Goal: Information Seeking & Learning: Find specific fact

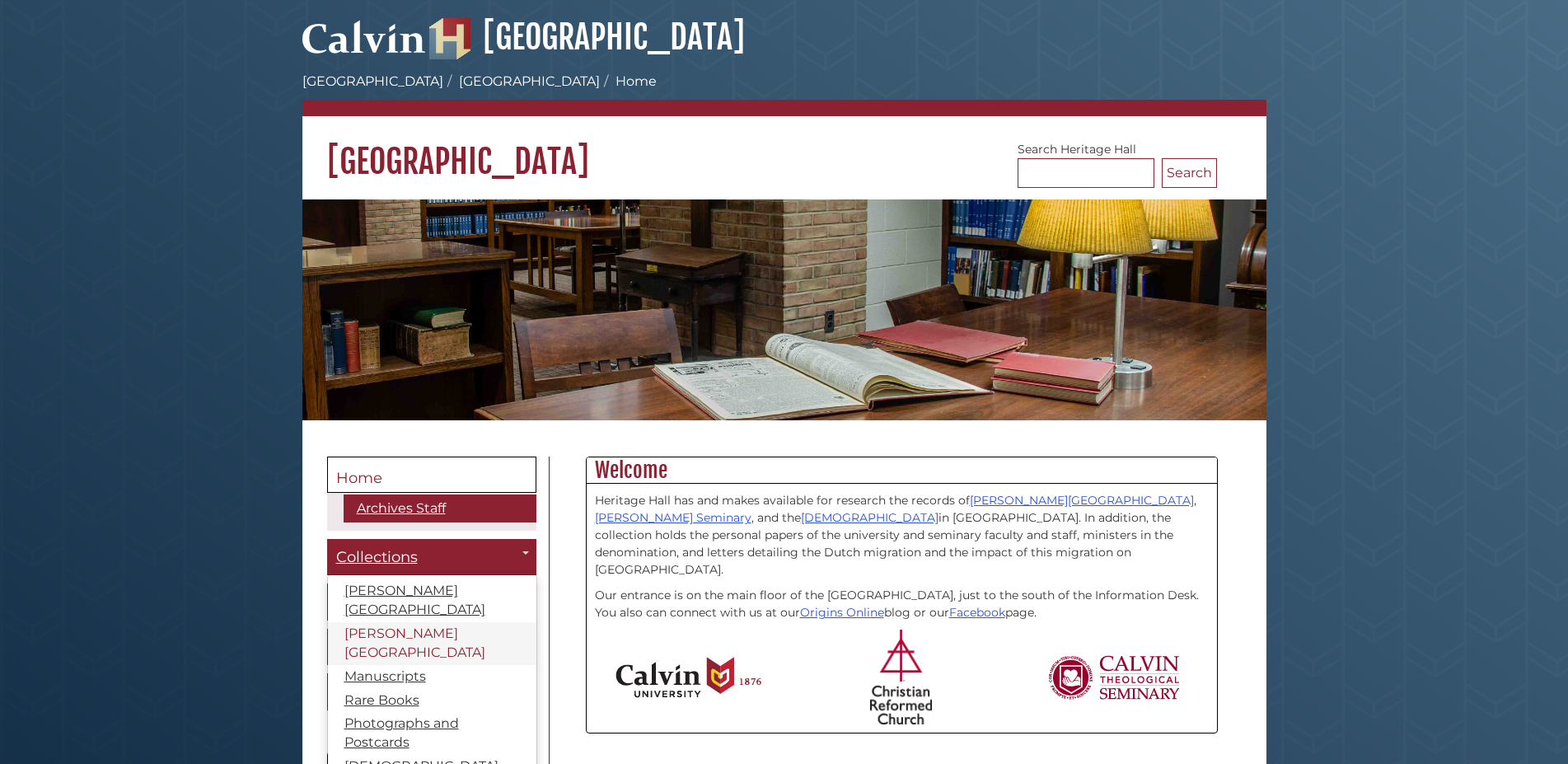
scroll to position [84, 0]
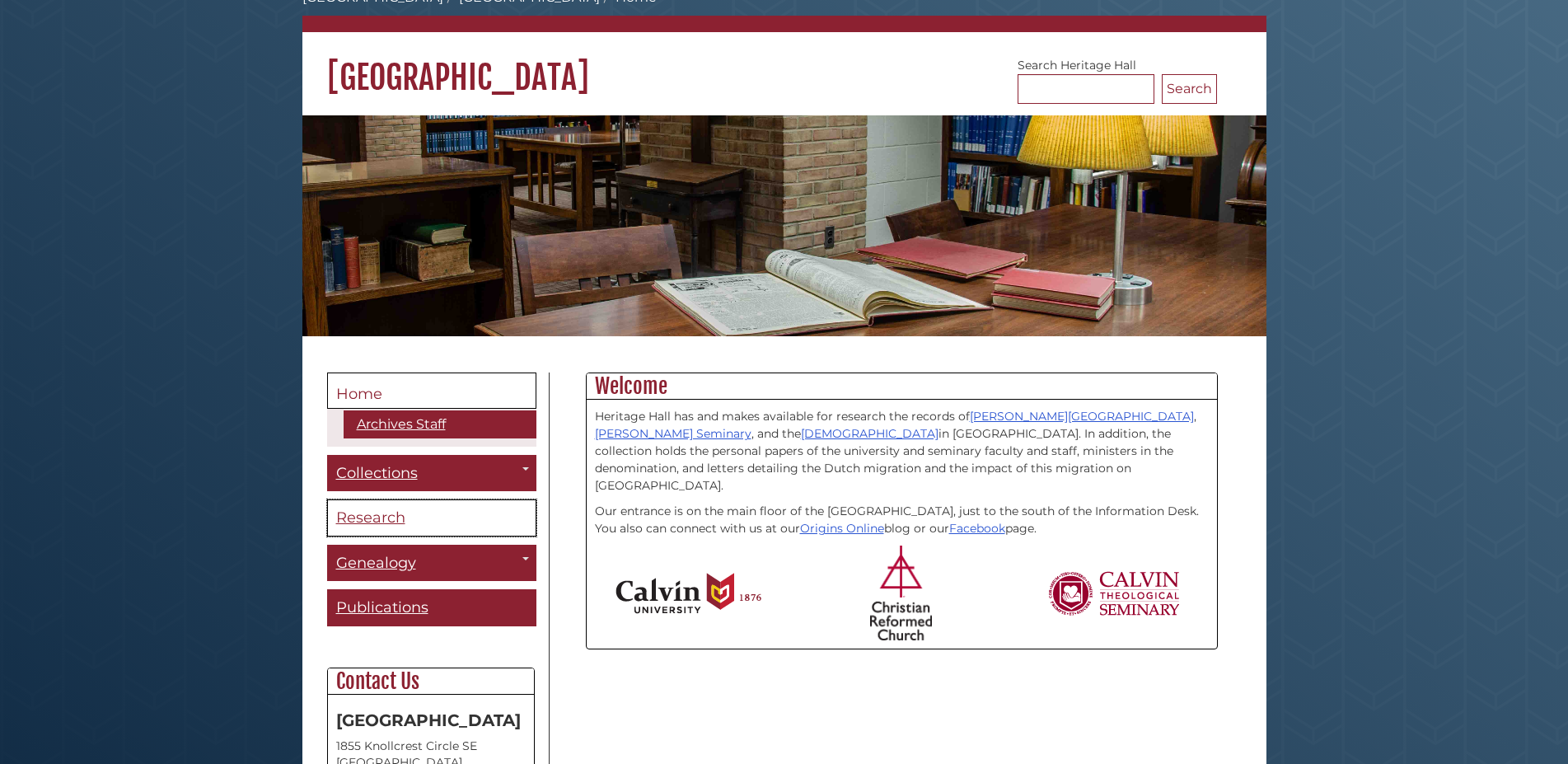
click at [506, 514] on link "Research" at bounding box center [432, 518] width 210 height 37
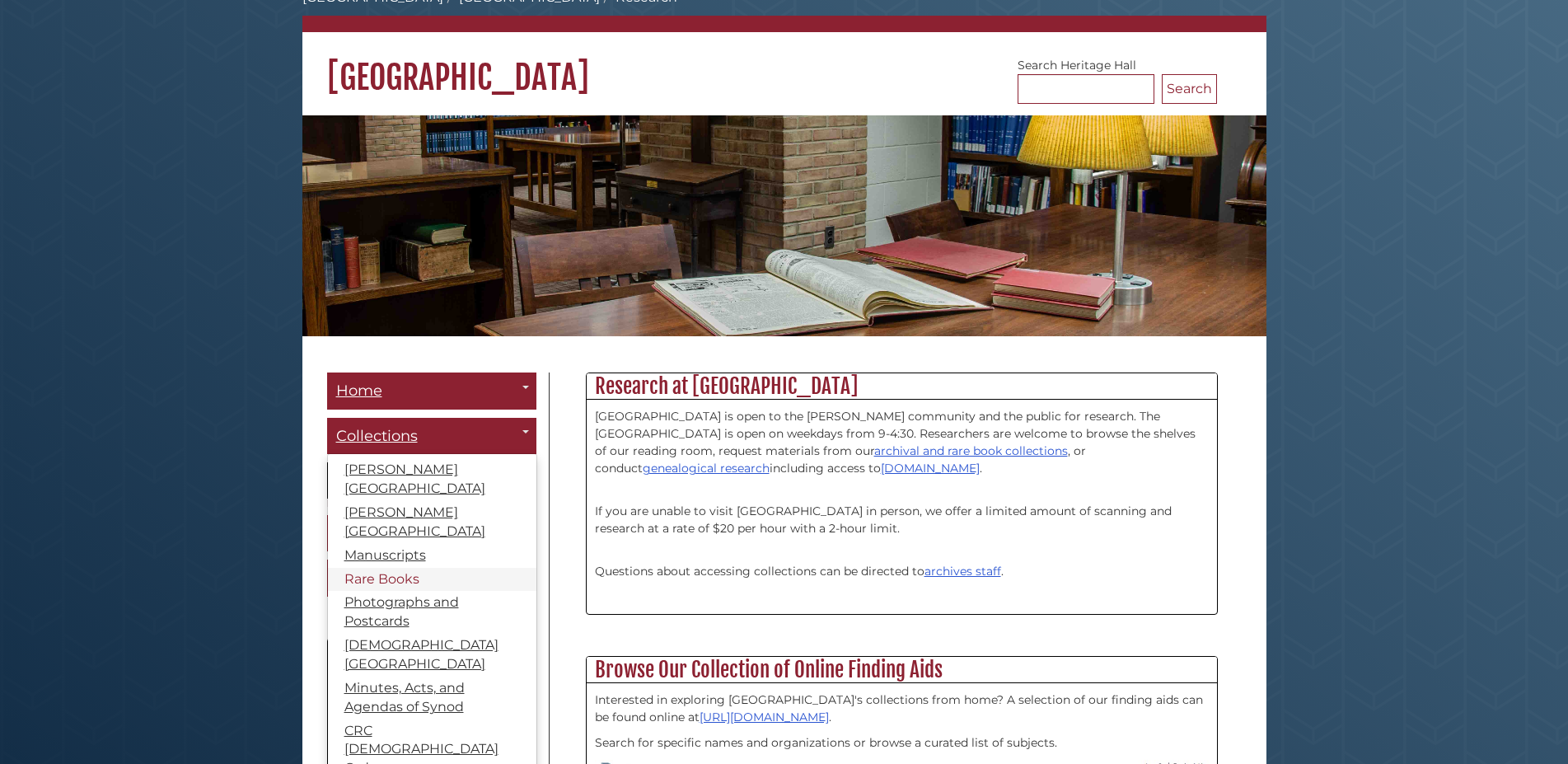
scroll to position [168, 0]
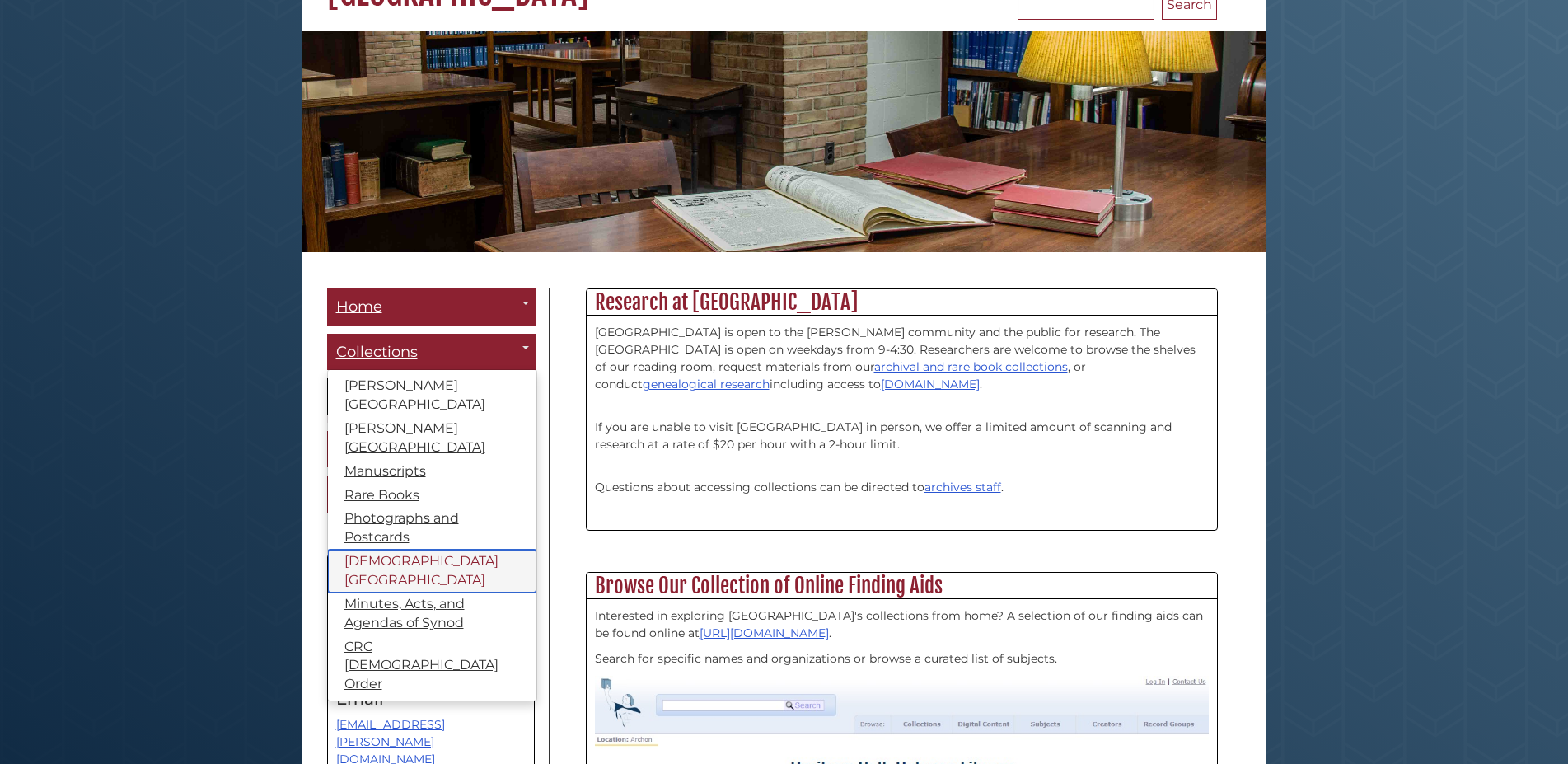
click at [440, 557] on link "[DEMOGRAPHIC_DATA][GEOGRAPHIC_DATA]" at bounding box center [432, 571] width 209 height 43
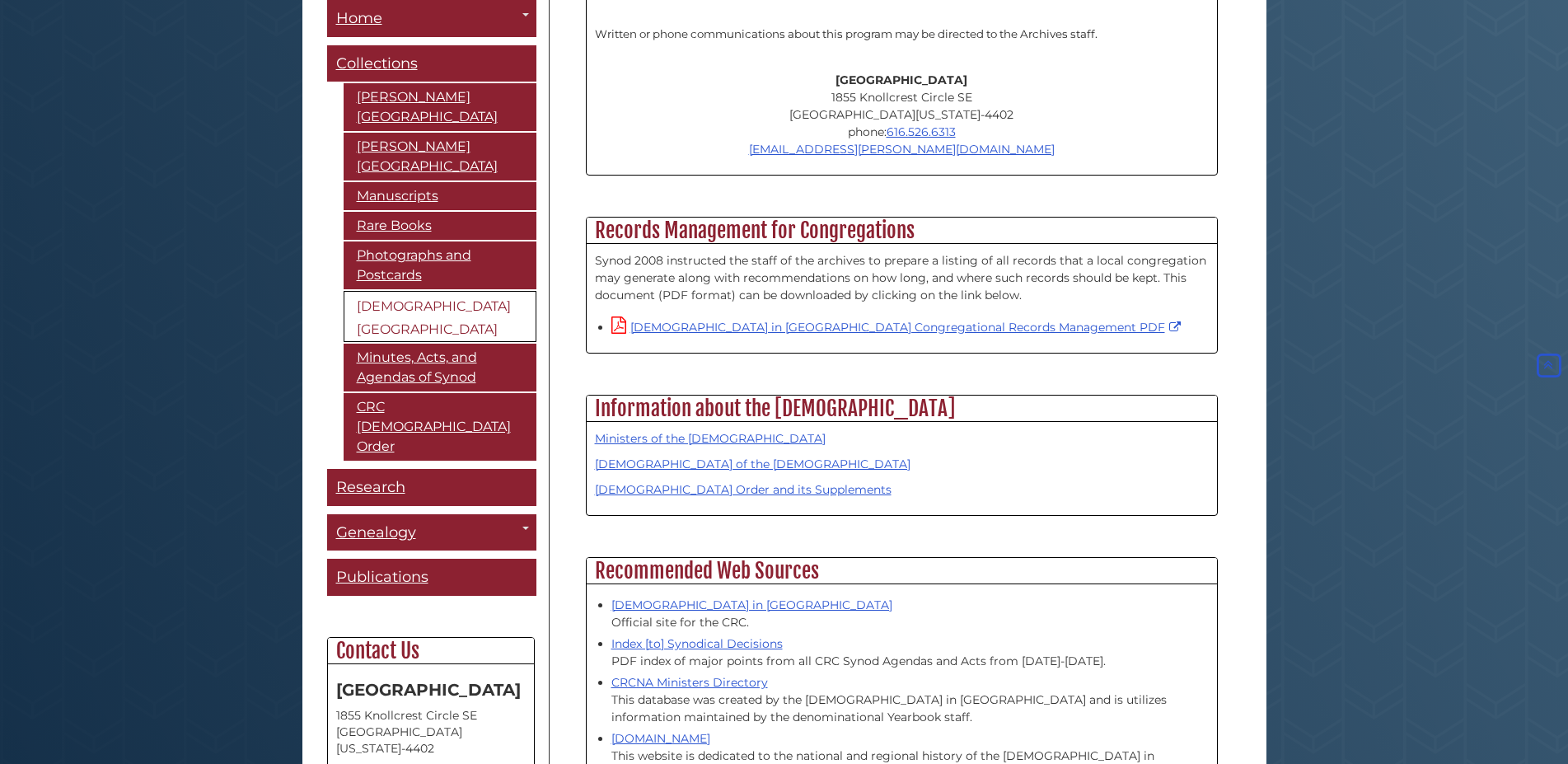
scroll to position [1009, 0]
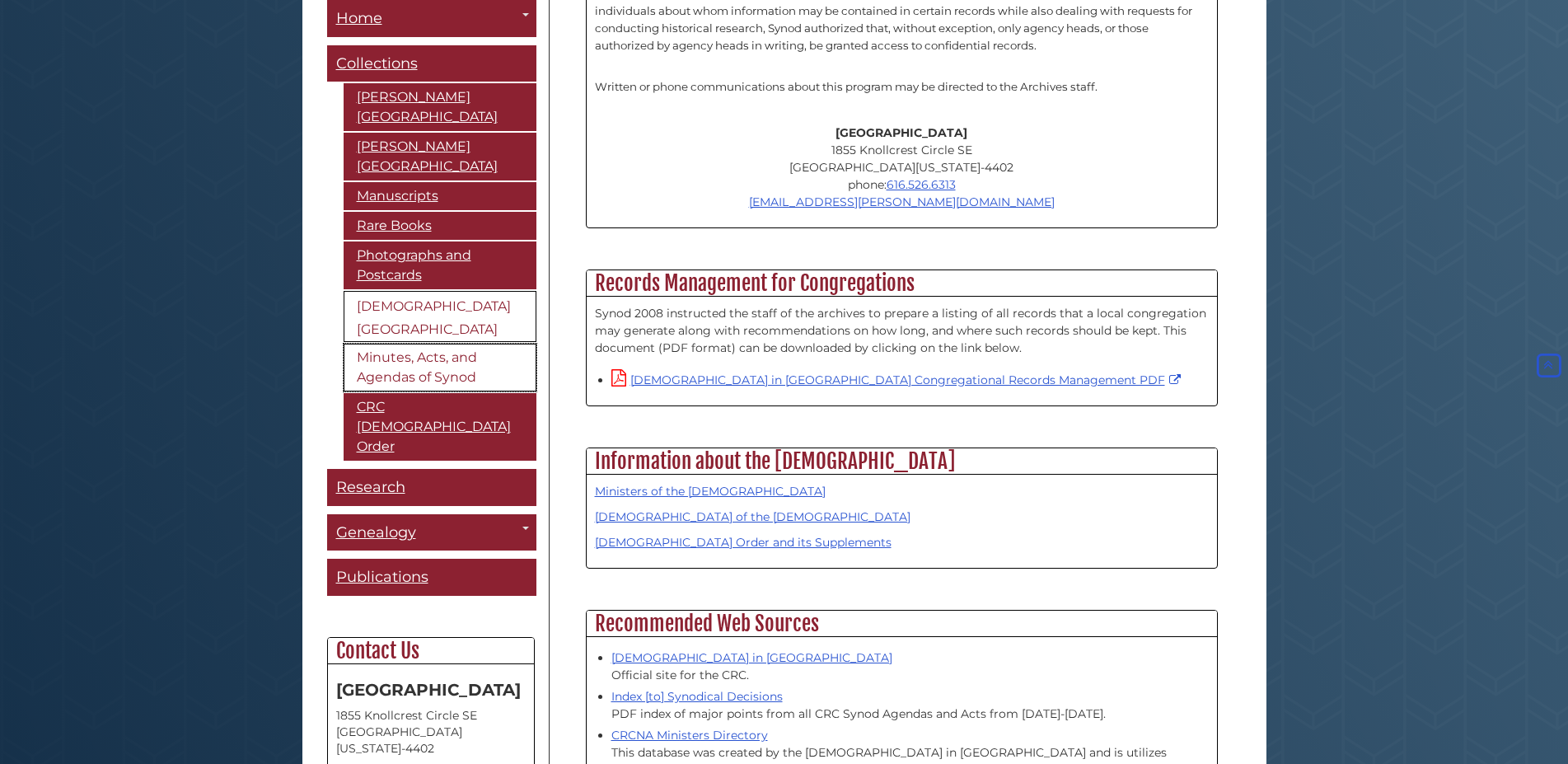
click at [407, 372] on link "Minutes, Acts, and Agendas of Synod" at bounding box center [440, 367] width 193 height 47
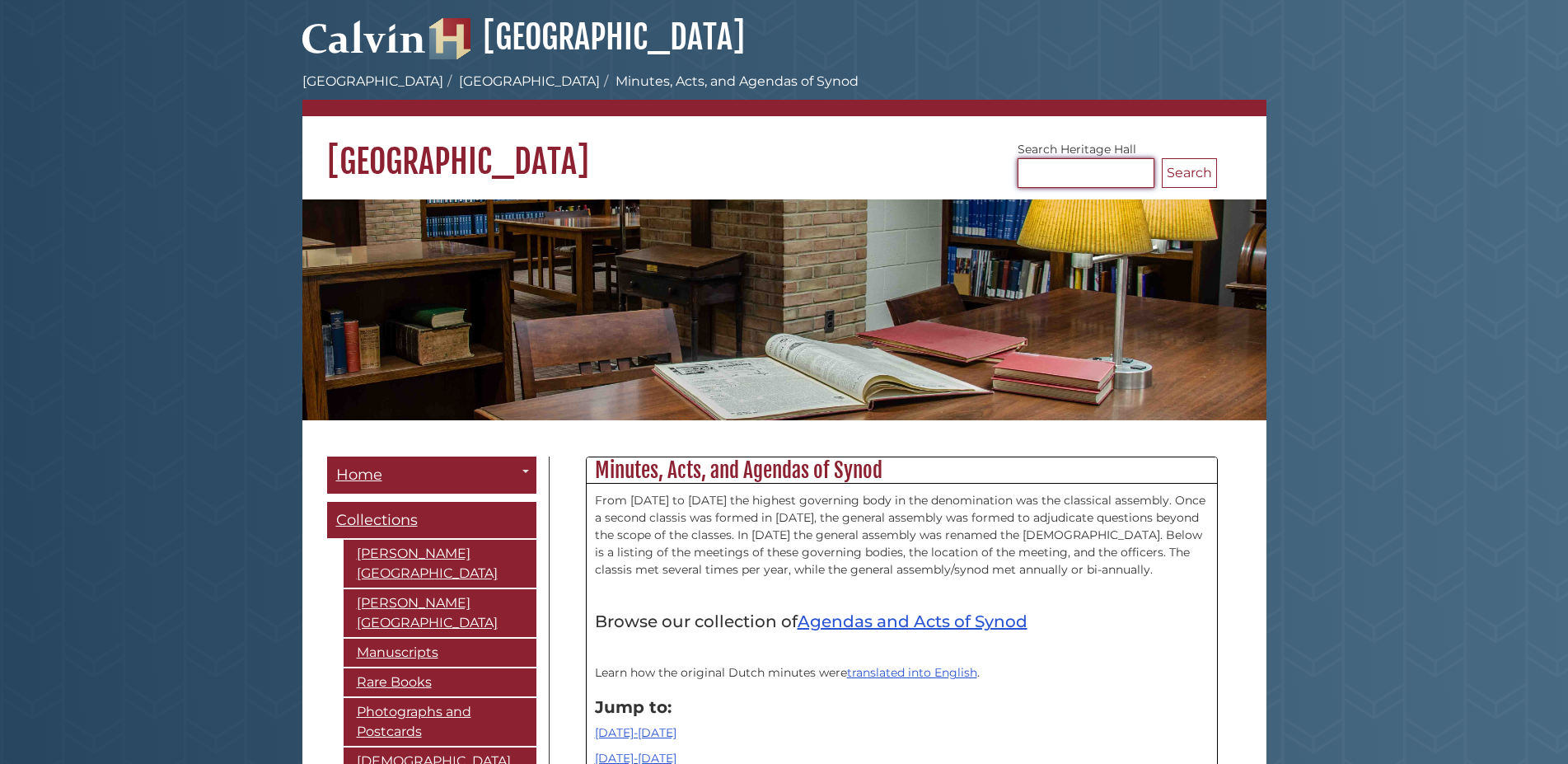
click at [1060, 176] on input "Search [GEOGRAPHIC_DATA]" at bounding box center [1085, 173] width 137 height 30
type input "**********"
click at [1161, 159] on button "Search" at bounding box center [1189, 173] width 56 height 30
